Goal: Information Seeking & Learning: Find specific fact

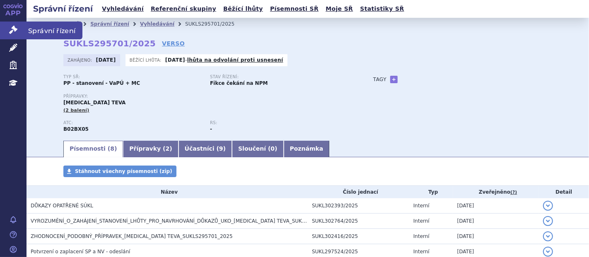
click at [19, 28] on link "Správní řízení" at bounding box center [13, 30] width 27 height 17
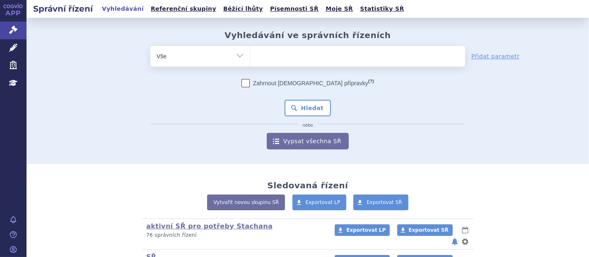
click at [292, 58] on ul at bounding box center [357, 54] width 215 height 17
click at [250, 58] on select at bounding box center [250, 56] width 0 height 21
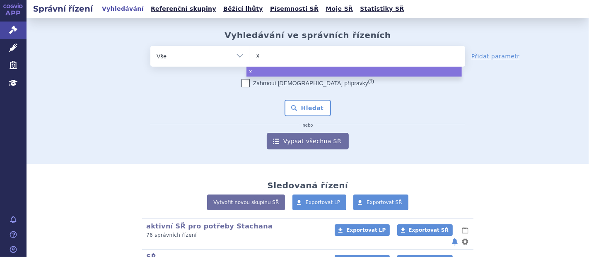
type input "xa"
type input "xan"
type input "xani"
type input "xanir"
type input "xanirv"
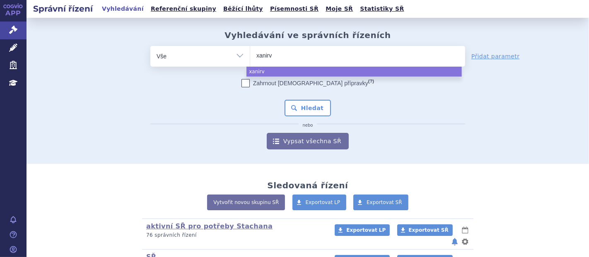
type input "xanirva"
select select "xanirva"
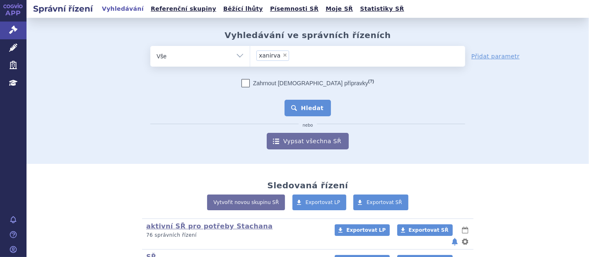
click at [311, 108] on button "Hledat" at bounding box center [308, 108] width 47 height 17
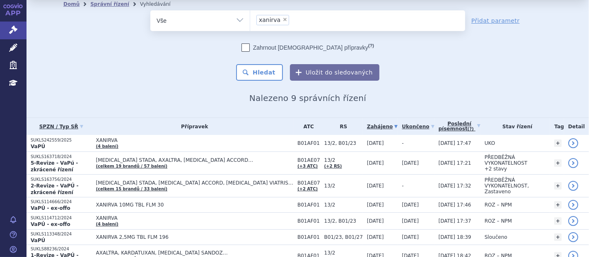
scroll to position [23, 0]
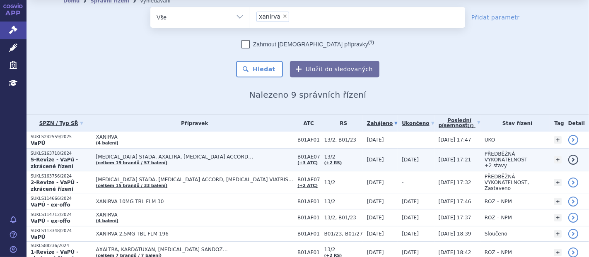
click at [228, 162] on td "APIXABAN STADA, AXALTRA, DABIGATRAN ETEXILATE ACCORD… (celkem 19 brandů / 57 ba…" at bounding box center [193, 160] width 202 height 23
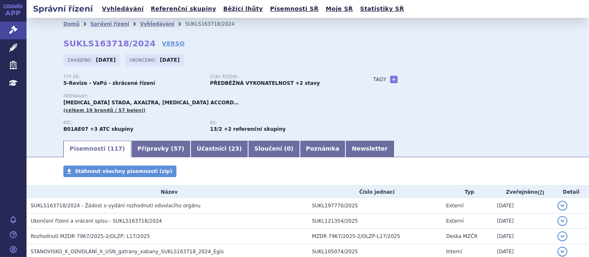
click at [243, 34] on div "Domů Správní řízení Vyhledávání SUKLS163718/2024 SUKLS163718/2024 VERSO Zahájen…" at bounding box center [308, 84] width 522 height 109
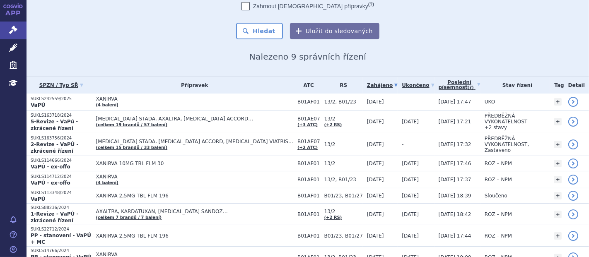
scroll to position [63, 0]
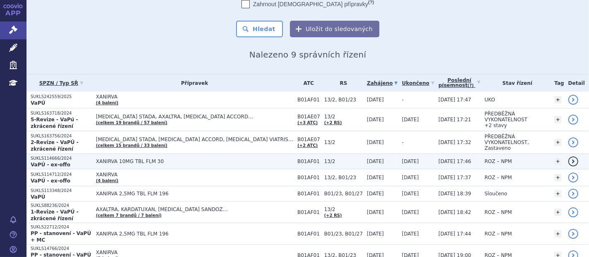
click at [223, 154] on td "XANIRVA 10MG TBL FLM 30" at bounding box center [193, 161] width 202 height 15
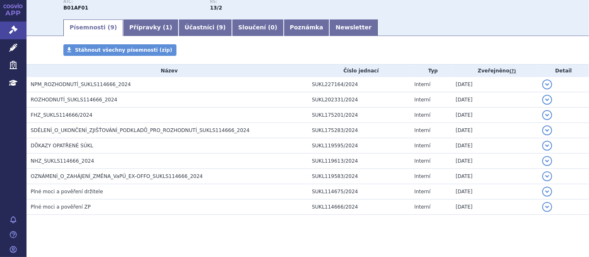
scroll to position [118, 0]
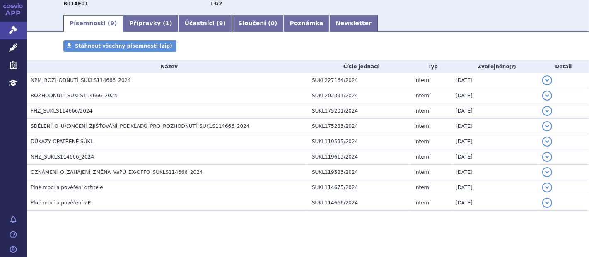
click at [242, 222] on div "Písemnosti Stáhnout všechny písemnosti (zip) Název Číslo jednací Typ Zveřejněno…" at bounding box center [308, 133] width 563 height 187
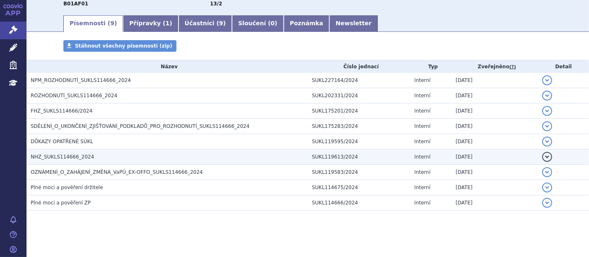
click at [53, 157] on span "NHZ_SUKLS114666_2024" at bounding box center [62, 157] width 63 height 6
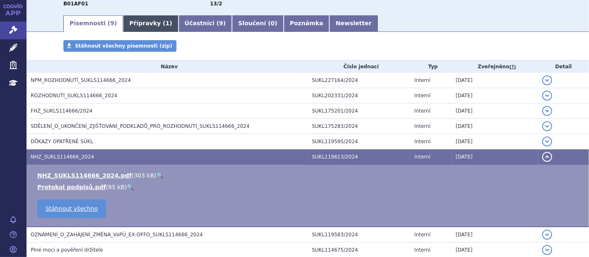
click at [139, 22] on link "Přípravky ( 1 )" at bounding box center [150, 23] width 55 height 17
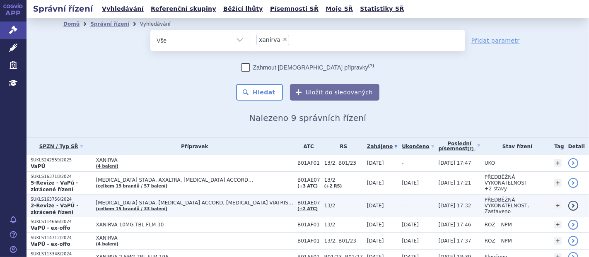
click at [188, 200] on span "[MEDICAL_DATA] STADA, [MEDICAL_DATA] ACCORD, [MEDICAL_DATA] VIATRIS…" at bounding box center [195, 203] width 198 height 6
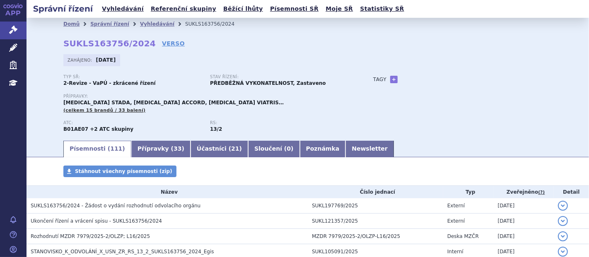
click at [149, 152] on link "Přípravky ( 33 )" at bounding box center [160, 149] width 59 height 17
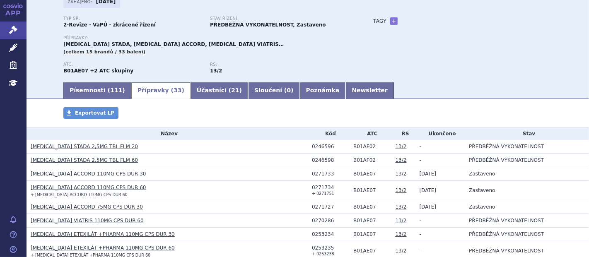
scroll to position [50, 0]
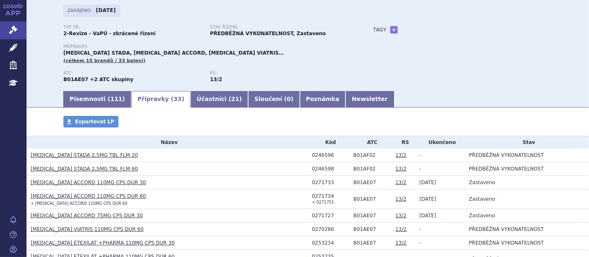
click at [234, 56] on span "[MEDICAL_DATA] STADA, [MEDICAL_DATA] ACCORD, [MEDICAL_DATA] VIATRIS…" at bounding box center [173, 53] width 220 height 6
click at [90, 106] on link "Písemnosti ( 111 )" at bounding box center [97, 99] width 68 height 17
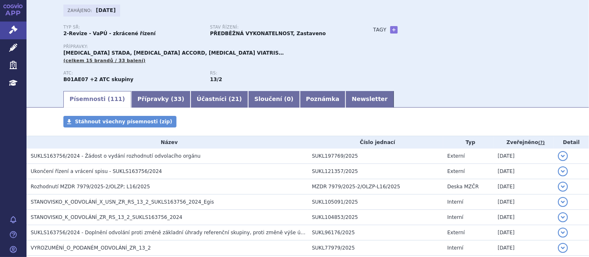
click at [77, 105] on link "Písemnosti ( 111 )" at bounding box center [97, 99] width 68 height 17
click at [534, 124] on div "Stáhnout všechny písemnosti (zip)" at bounding box center [308, 126] width 522 height 20
click at [507, 18] on div "Zahájeno: 01.07.2024" at bounding box center [307, 13] width 489 height 16
click at [93, 36] on strong "2-Revize - VaPÚ - zkrácené řízení" at bounding box center [109, 34] width 92 height 6
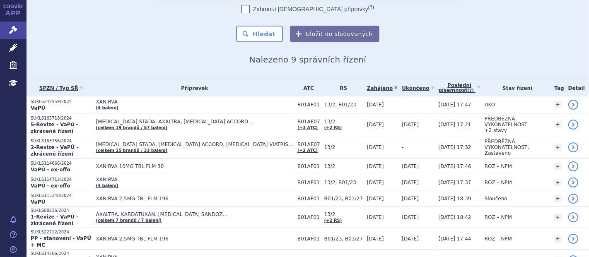
scroll to position [91, 0]
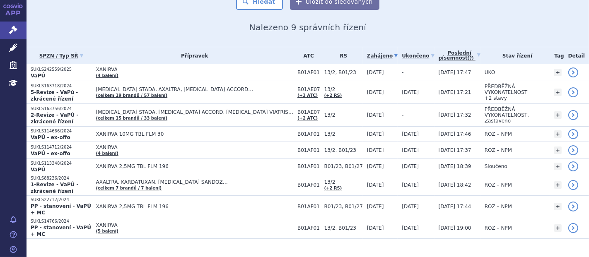
click at [206, 226] on section "Domů Správní řízení Vyhledávání Vyhledávání ve správních řízeních odstranit Vše" at bounding box center [308, 99] width 563 height 345
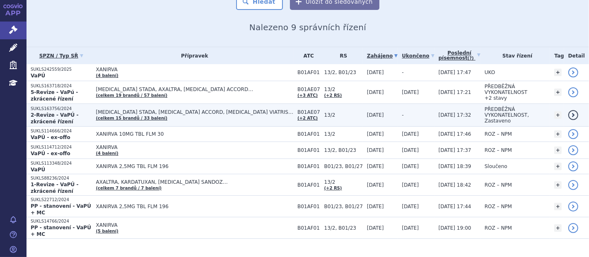
click at [182, 117] on td "APIXABAN STADA, DABIGATRAN ETEXILATE ACCORD, DABIGATRAN ETEXILATE VIATRIS… (cel…" at bounding box center [193, 115] width 202 height 23
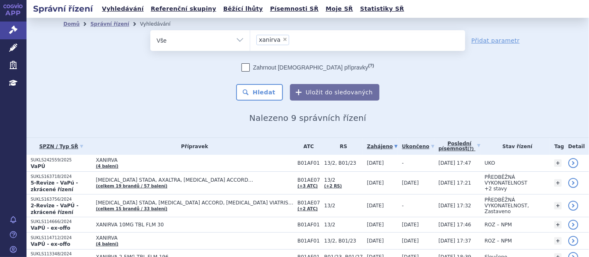
drag, startPoint x: 0, startPoint y: 0, endPoint x: 234, endPoint y: 109, distance: 258.2
click at [234, 109] on div "Domů Správní řízení Vyhledávání Vyhledávání ve správních řízeních odstranit Vše…" at bounding box center [308, 76] width 522 height 93
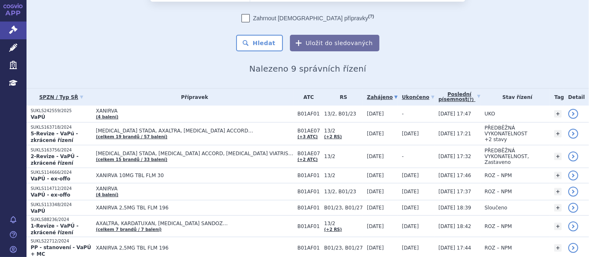
scroll to position [91, 0]
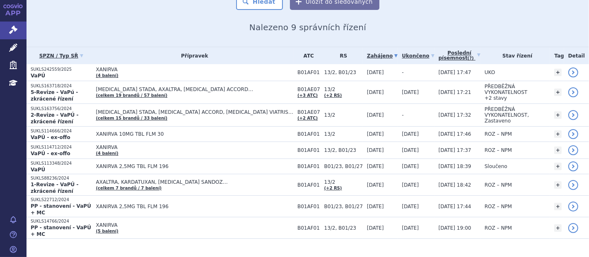
click at [186, 252] on section "Domů Správní řízení Vyhledávání Vyhledávání ve správních řízeních odstranit Vše" at bounding box center [308, 99] width 563 height 345
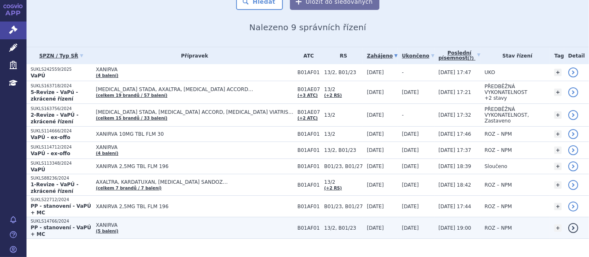
click at [146, 220] on td "XANIRVA (5 balení)" at bounding box center [193, 229] width 202 height 22
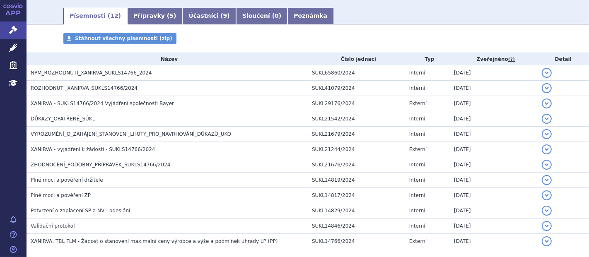
scroll to position [138, 0]
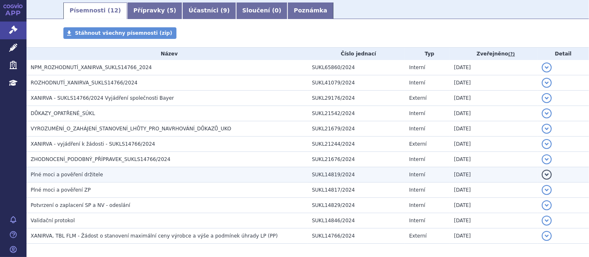
click at [186, 168] on td "Plné moci a pověření držitele" at bounding box center [167, 174] width 281 height 15
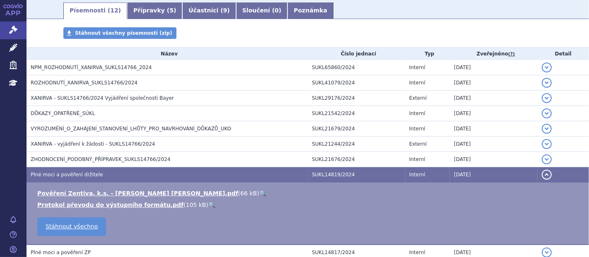
click at [174, 174] on h3 "Plné moci a pověření držitele" at bounding box center [169, 175] width 277 height 8
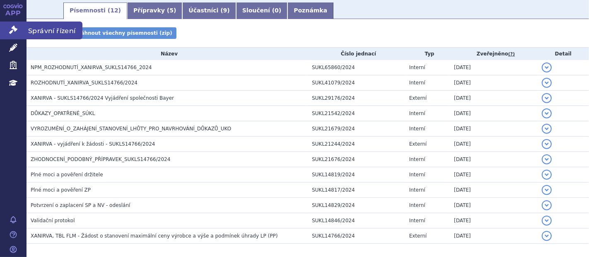
click at [19, 25] on link "Správní řízení" at bounding box center [13, 30] width 27 height 17
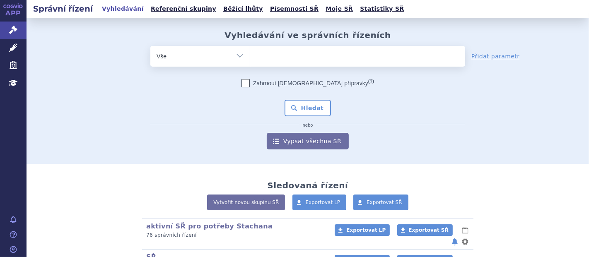
click at [272, 54] on ul at bounding box center [357, 54] width 215 height 17
click at [250, 54] on select at bounding box center [250, 56] width 0 height 21
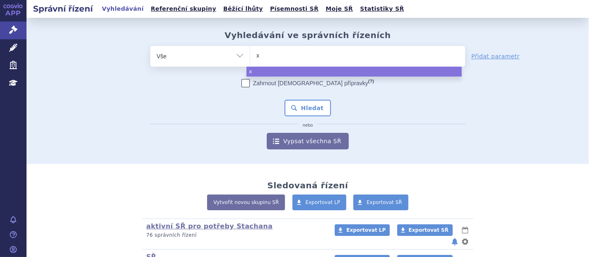
type input "xa"
type input "xan"
type input "xani"
type input "xanir"
type input "xanirv"
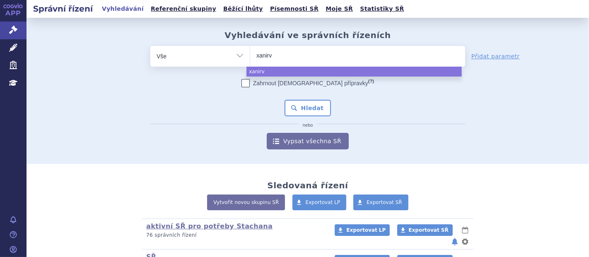
type input "xanirva"
select select "xanirva"
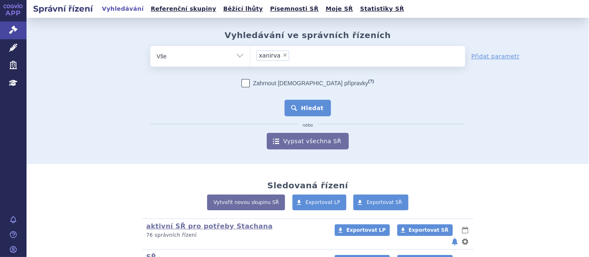
click at [310, 107] on button "Hledat" at bounding box center [308, 108] width 47 height 17
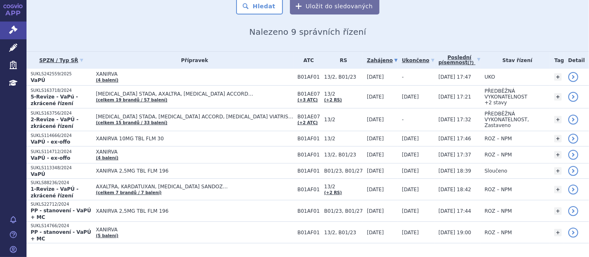
scroll to position [91, 0]
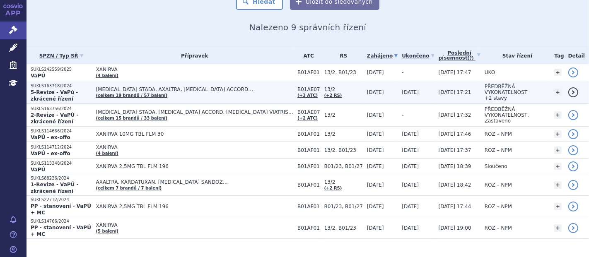
click at [158, 93] on link "(celkem 19 brandů / 57 balení)" at bounding box center [132, 95] width 72 height 5
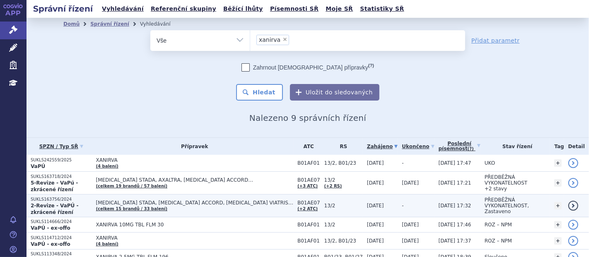
click at [173, 204] on td "[MEDICAL_DATA] STADA, [MEDICAL_DATA] ACCORD, [MEDICAL_DATA] VIATRIS… (celkem 15…" at bounding box center [193, 206] width 202 height 23
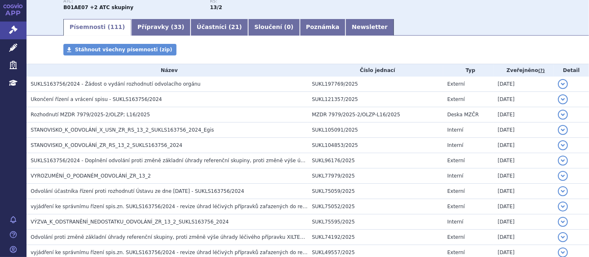
scroll to position [115, 0]
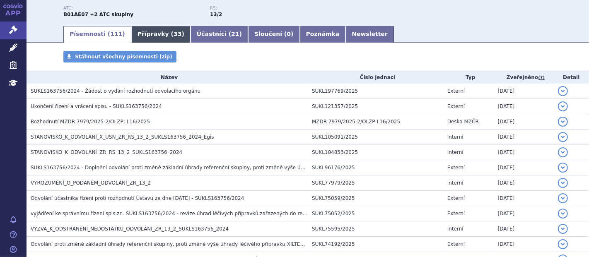
click at [131, 32] on link "Přípravky ( 33 )" at bounding box center [160, 34] width 59 height 17
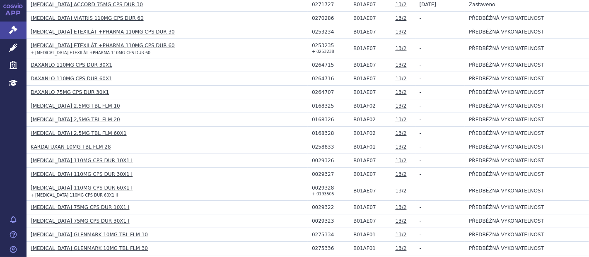
scroll to position [271, 0]
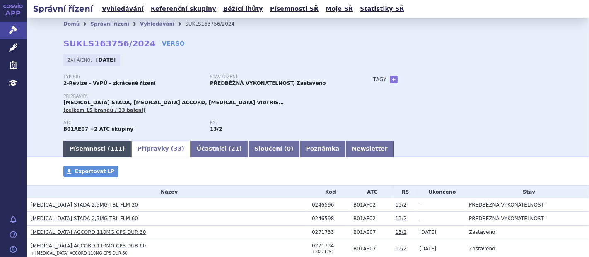
click at [83, 156] on link "Písemnosti ( 111 )" at bounding box center [97, 149] width 68 height 17
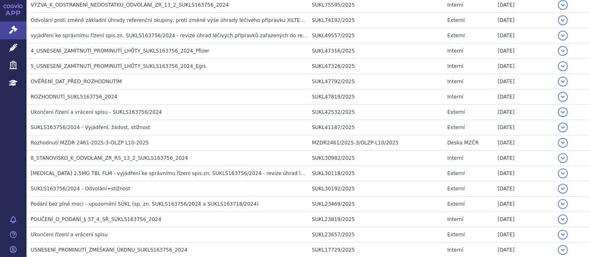
scroll to position [349, 0]
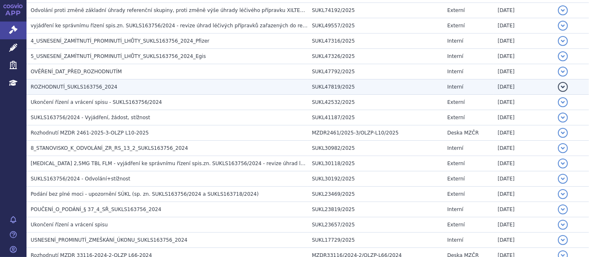
click at [93, 84] on span "ROZHODNUTÍ_SUKLS163756_2024" at bounding box center [74, 87] width 87 height 6
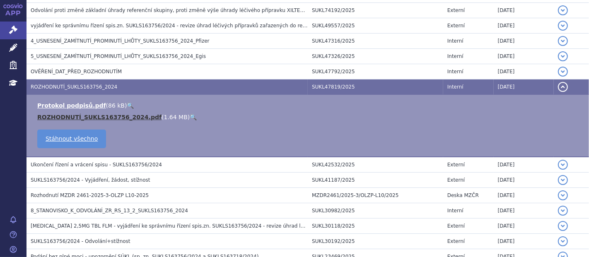
click at [90, 115] on link "ROZHODNUTÍ_SUKLS163756_2024.pdf" at bounding box center [99, 117] width 124 height 7
click at [558, 87] on button "detail" at bounding box center [563, 87] width 10 height 10
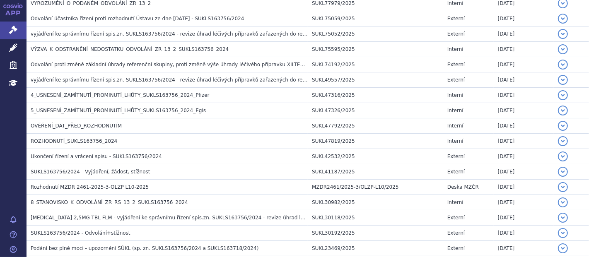
scroll to position [300, 0]
